Goal: Navigation & Orientation: Find specific page/section

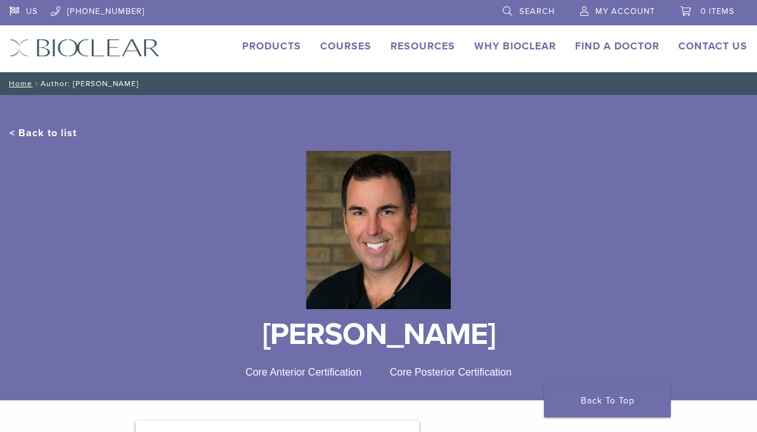
click at [46, 128] on link "< Back to list" at bounding box center [43, 133] width 67 height 13
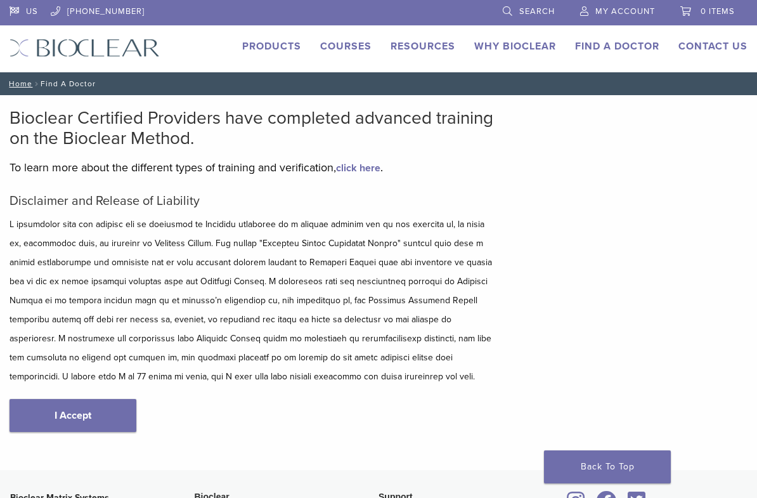
click at [533, 47] on link "Why Bioclear" at bounding box center [515, 46] width 82 height 13
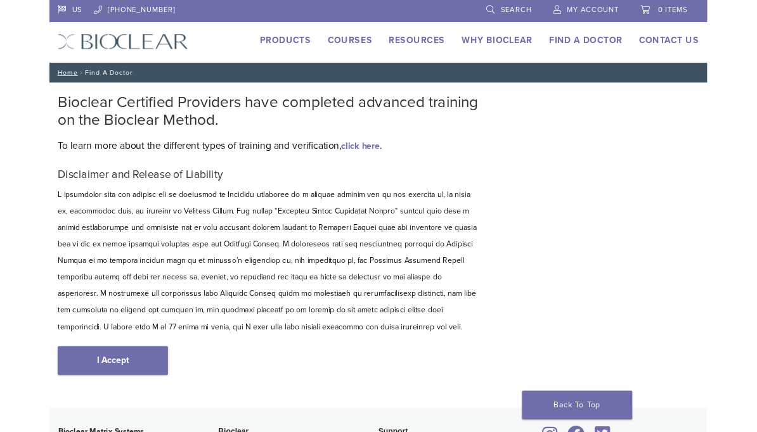
scroll to position [65, 0]
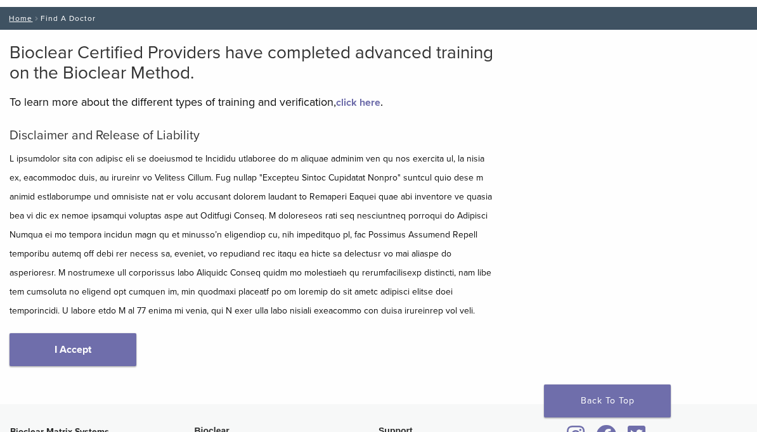
click at [70, 18] on nav "Home / Find A Doctor" at bounding box center [378, 18] width 757 height 23
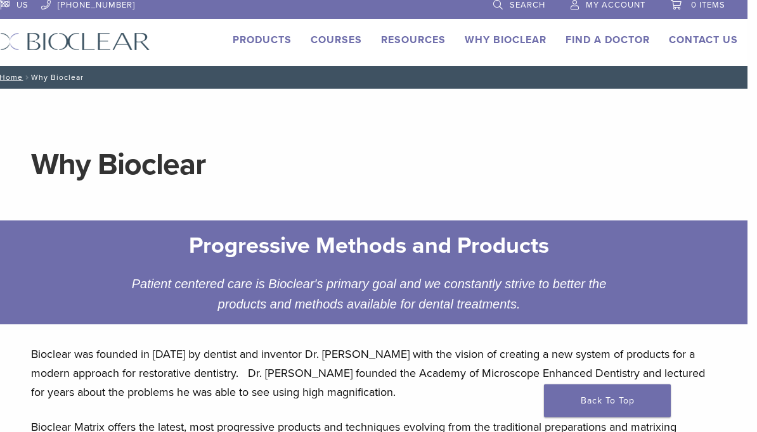
scroll to position [0, 10]
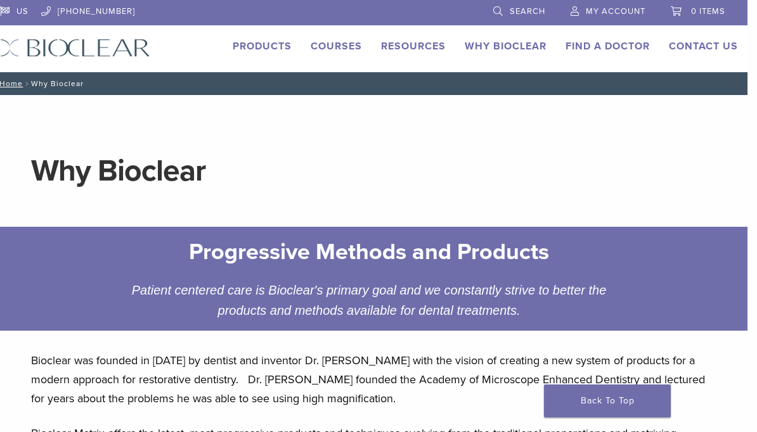
click at [256, 44] on link "Products" at bounding box center [262, 46] width 59 height 13
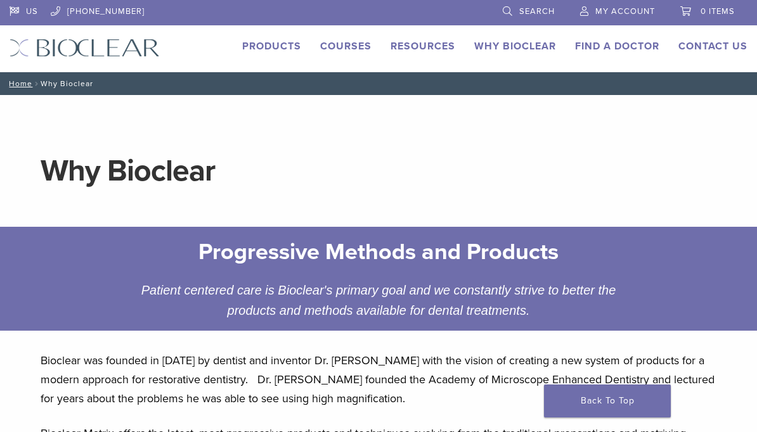
scroll to position [0, 10]
